Goal: Contribute content: Contribute content

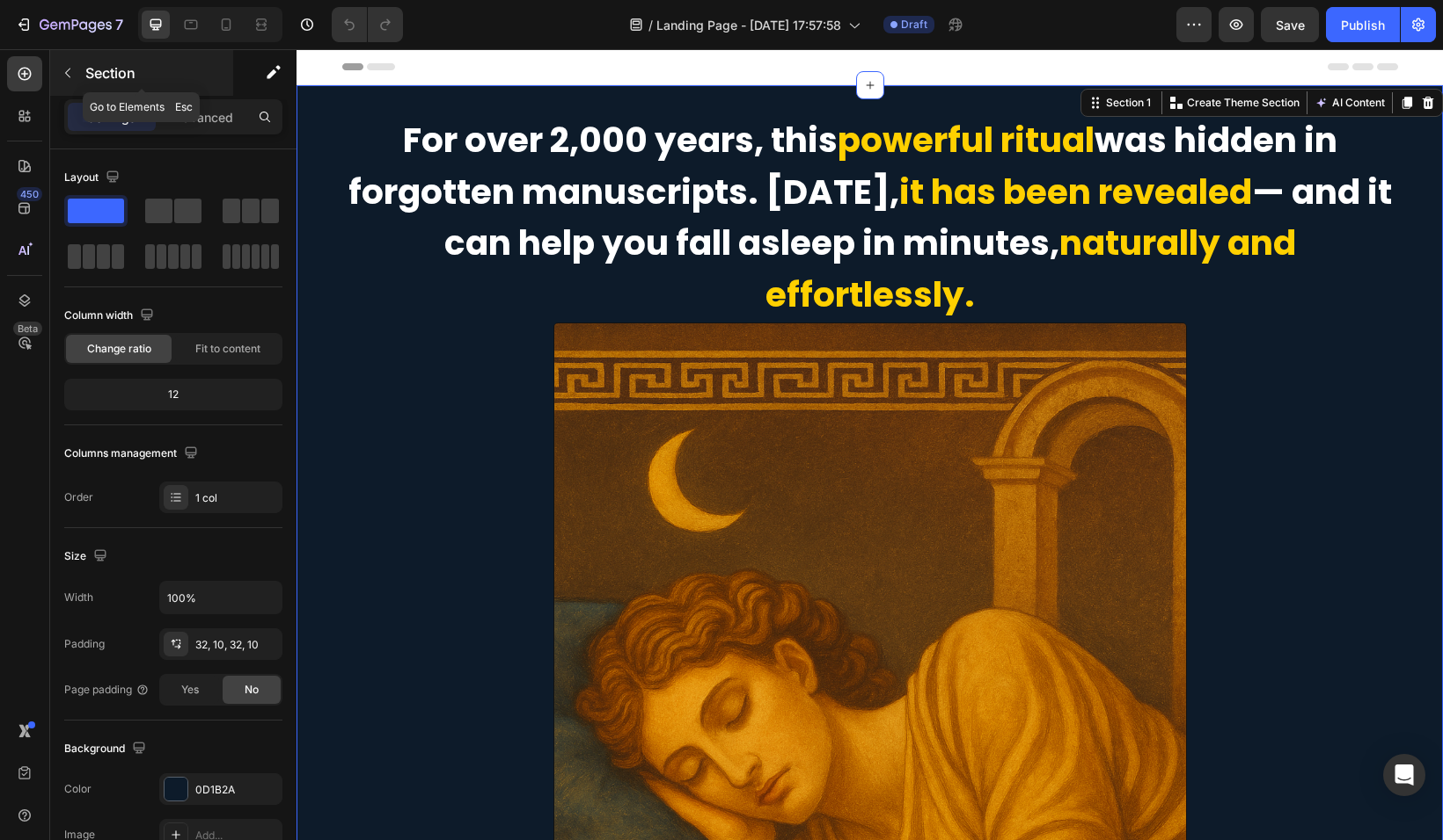
click at [73, 70] on icon "button" at bounding box center [67, 73] width 14 height 14
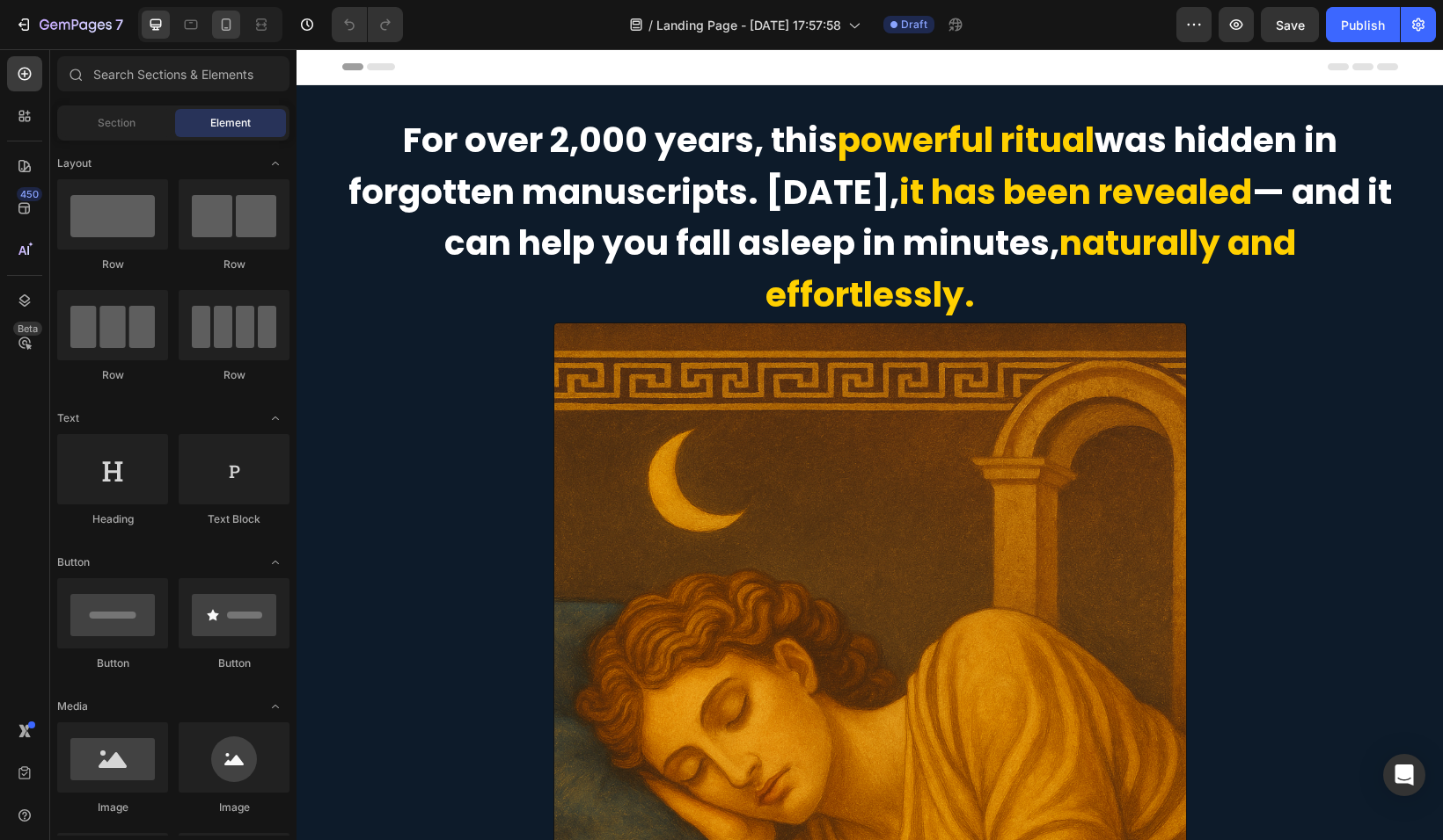
click at [231, 25] on icon at bounding box center [226, 25] width 18 height 18
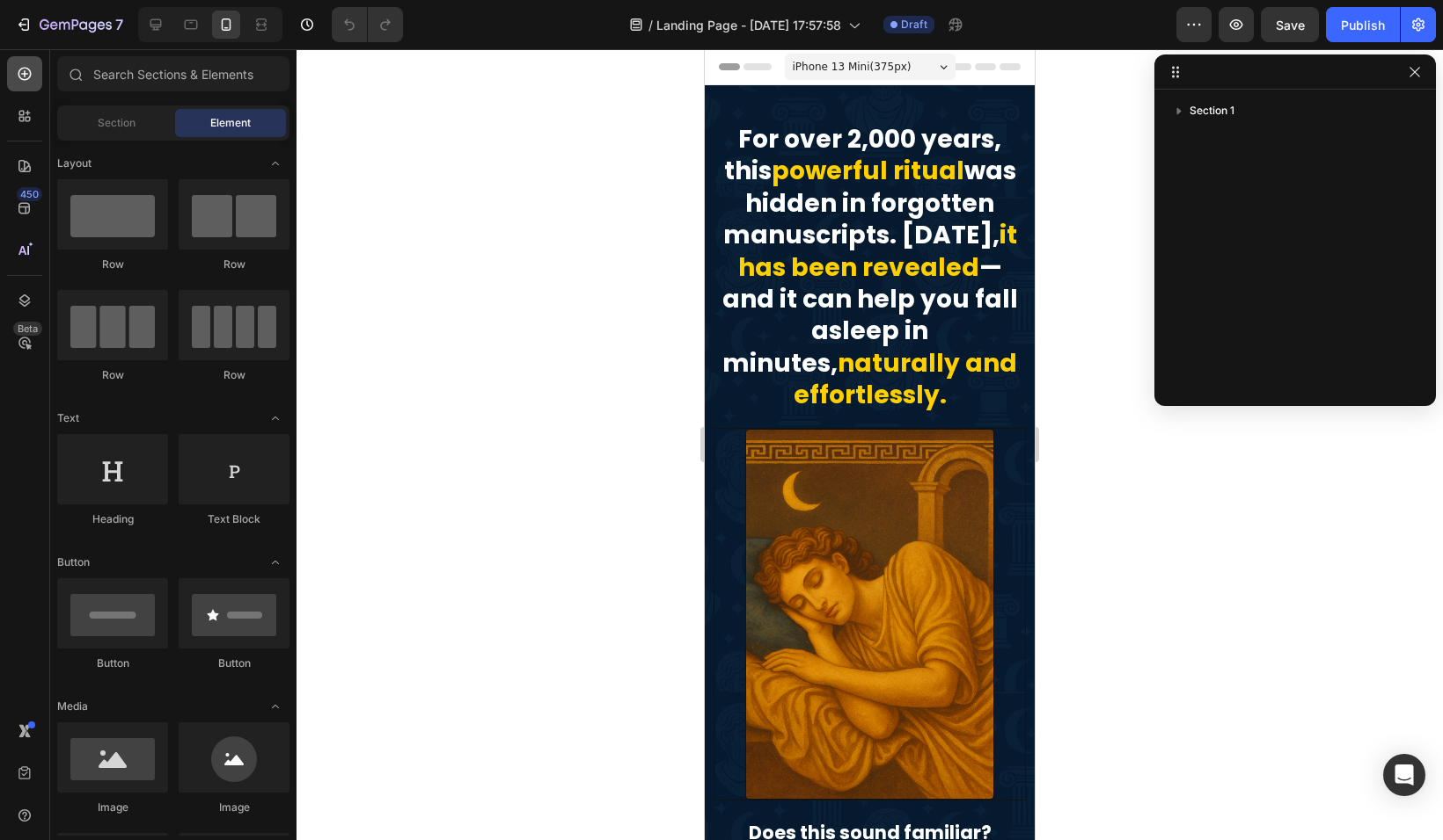
click at [32, 74] on icon at bounding box center [25, 74] width 18 height 18
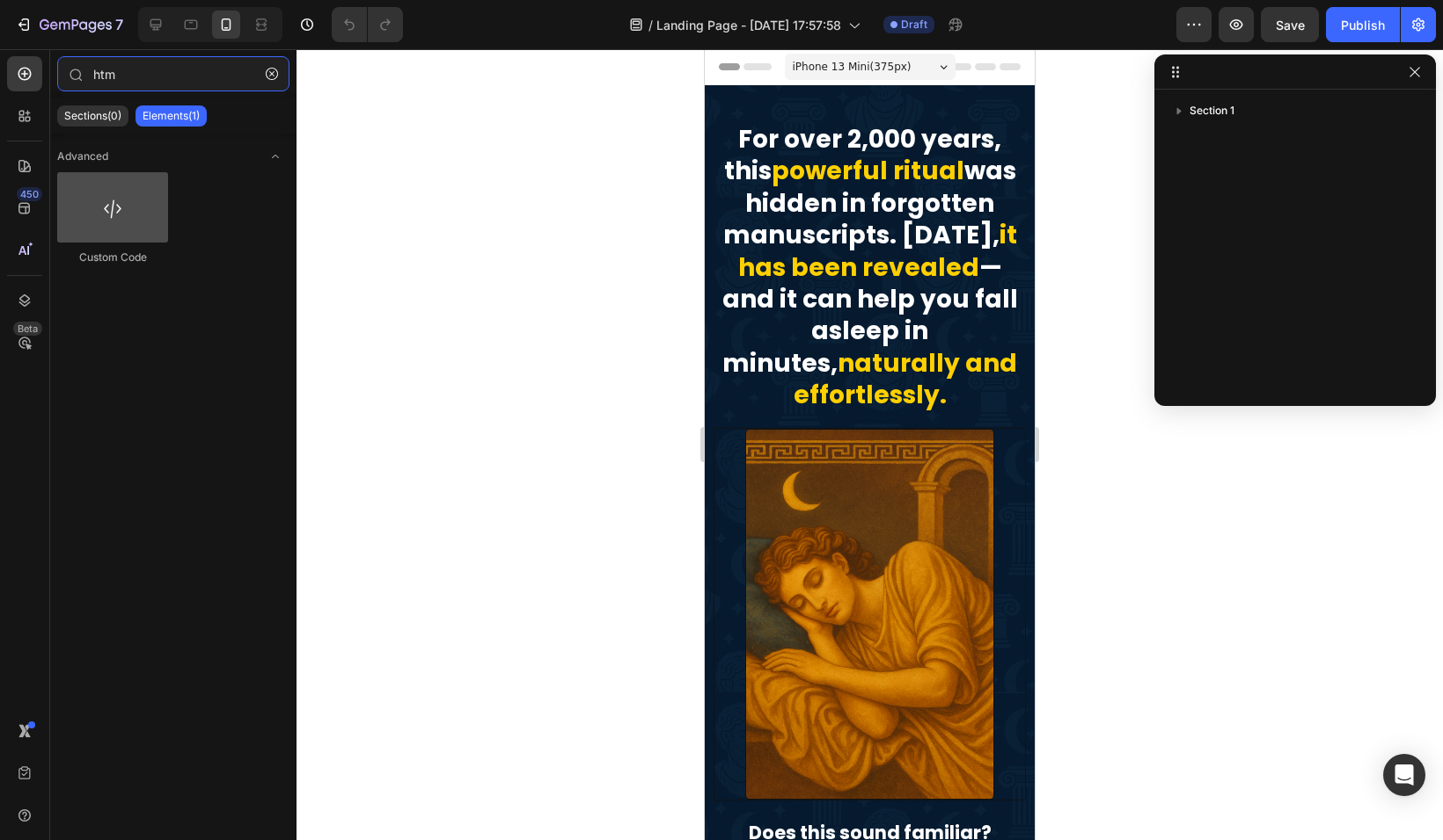
type input "htm"
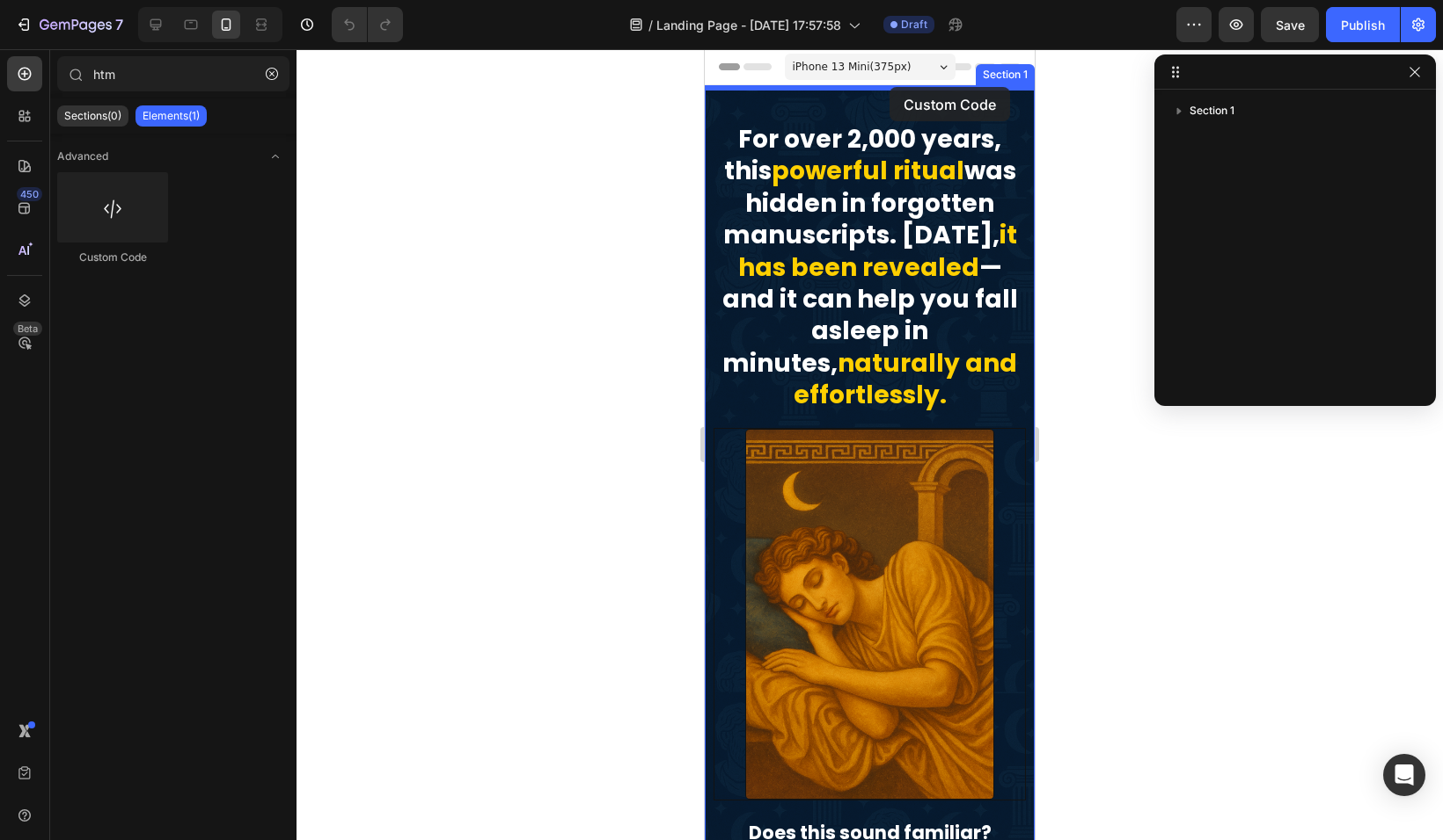
drag, startPoint x: 842, startPoint y: 277, endPoint x: 889, endPoint y: 87, distance: 195.7
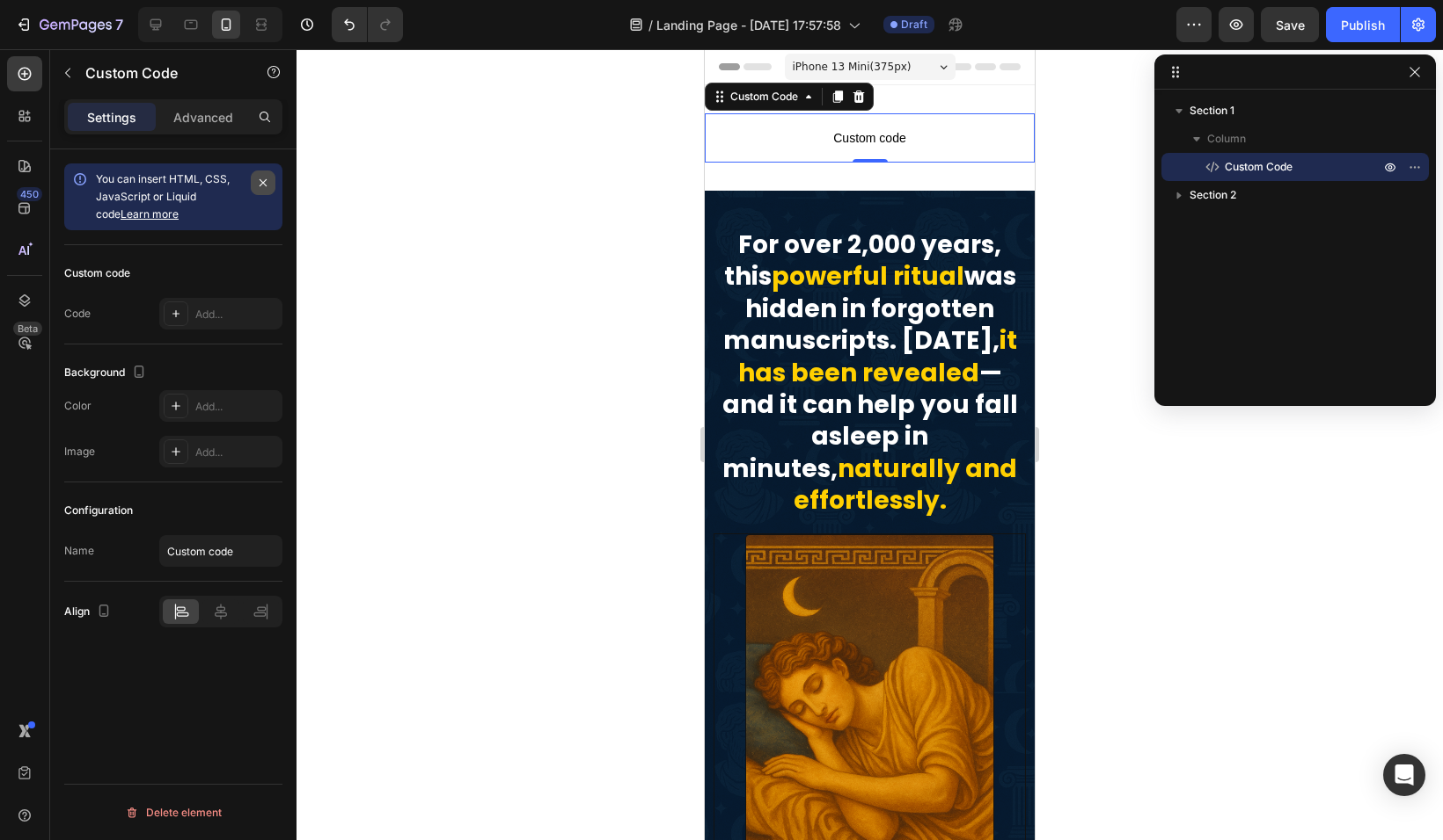
click at [262, 182] on icon "button" at bounding box center [263, 182] width 7 height 7
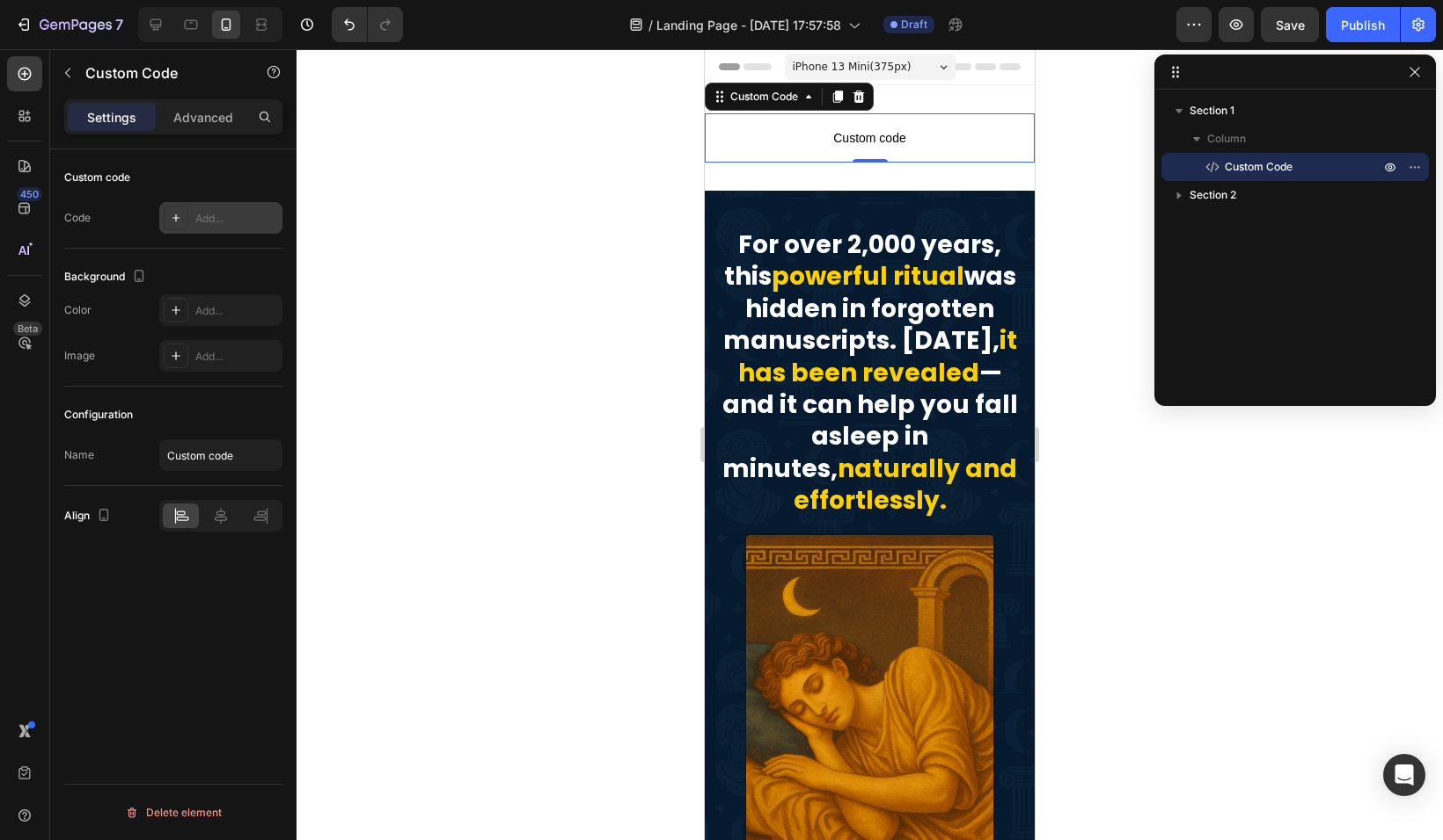
click at [198, 216] on div "Add..." at bounding box center [236, 219] width 82 height 16
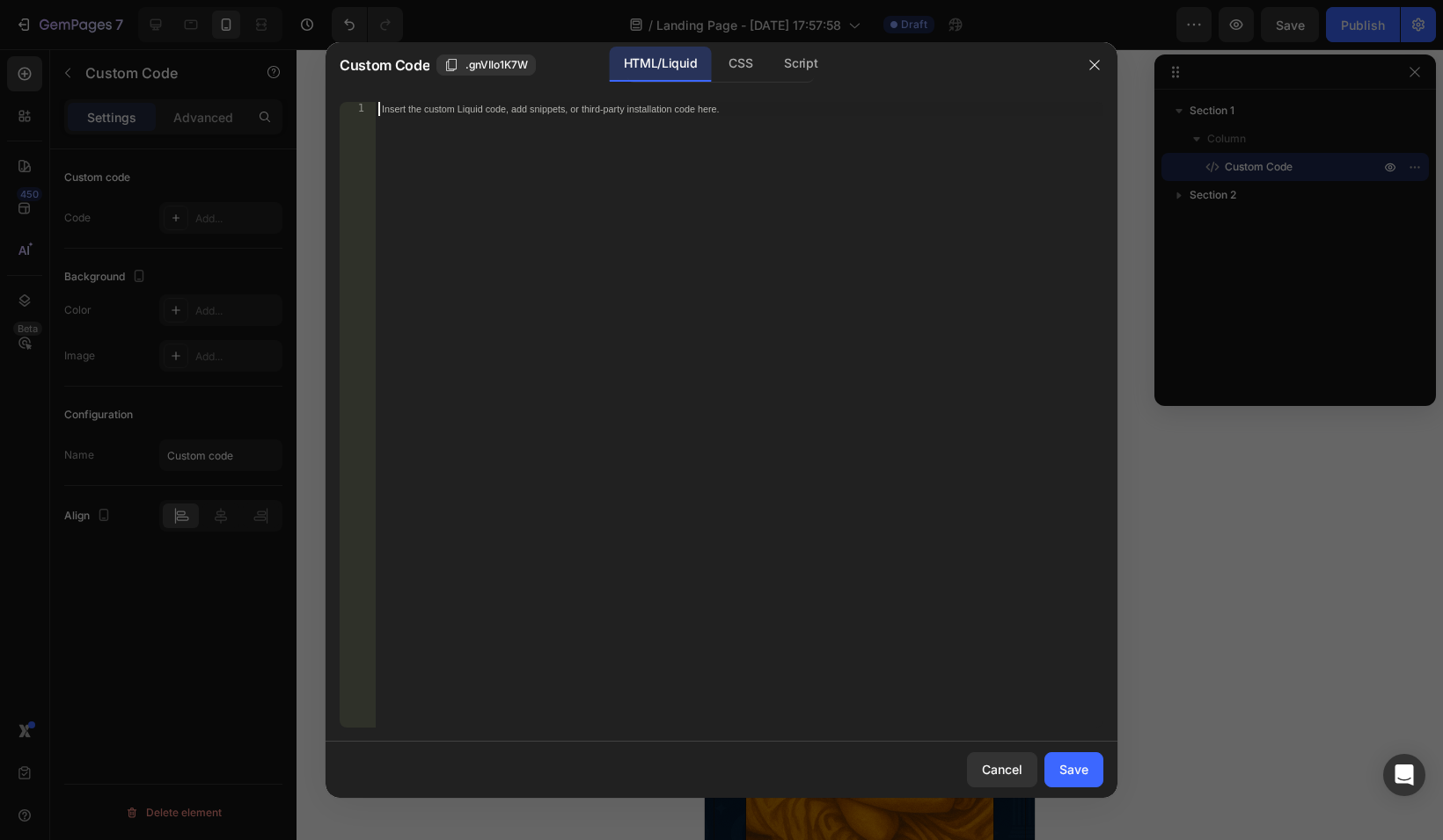
click at [762, 293] on div "Insert the custom Liquid code, add snippets, or third-party installation code h…" at bounding box center [738, 429] width 728 height 654
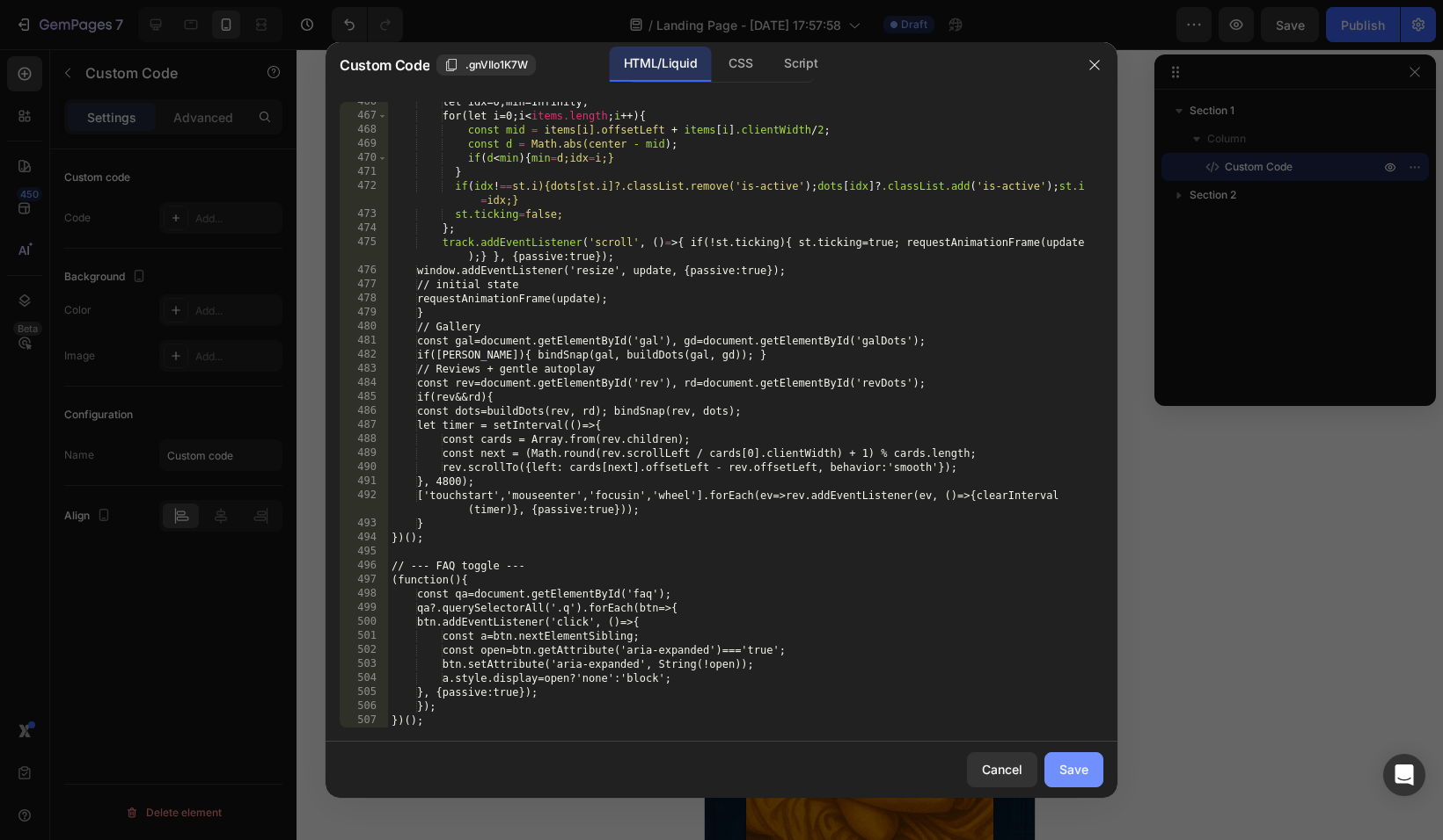
click at [1075, 766] on div "Save" at bounding box center [1073, 770] width 29 height 19
